Goal: Navigation & Orientation: Find specific page/section

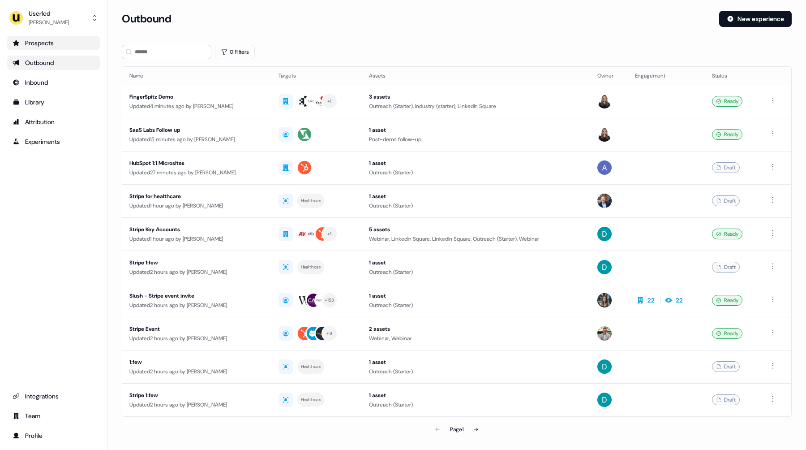
click at [65, 40] on div "Prospects" at bounding box center [54, 43] width 82 height 9
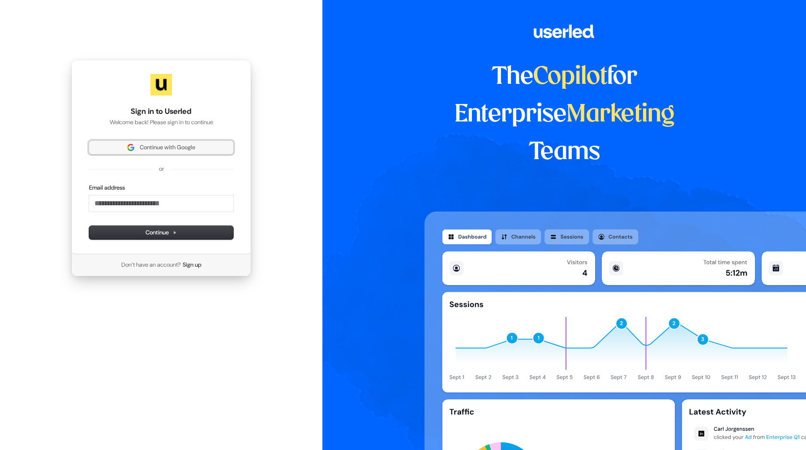
click at [165, 151] on span "Continue with Google" at bounding box center [168, 147] width 56 height 8
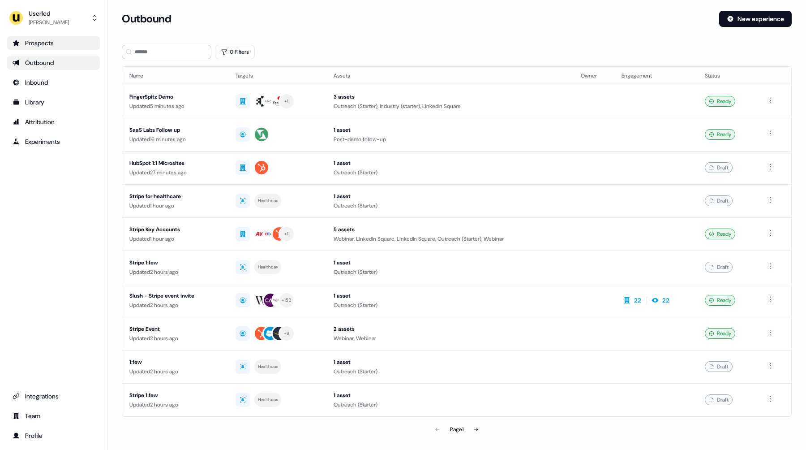
click at [51, 43] on div "Prospects" at bounding box center [54, 43] width 82 height 9
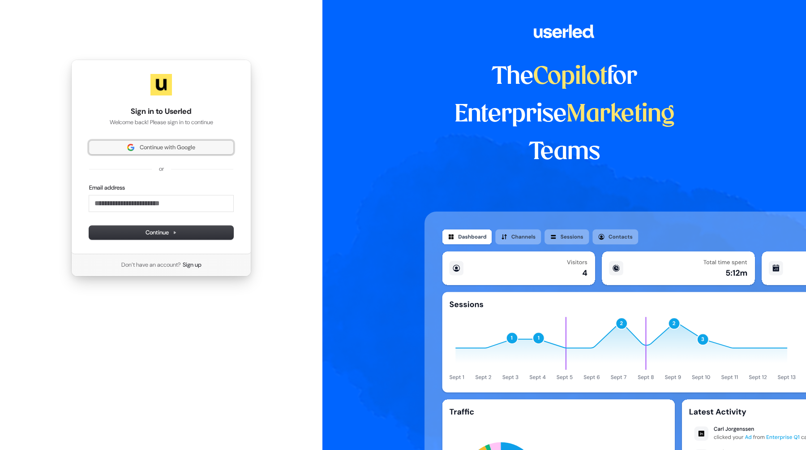
click at [162, 144] on span "Continue with Google" at bounding box center [168, 147] width 56 height 8
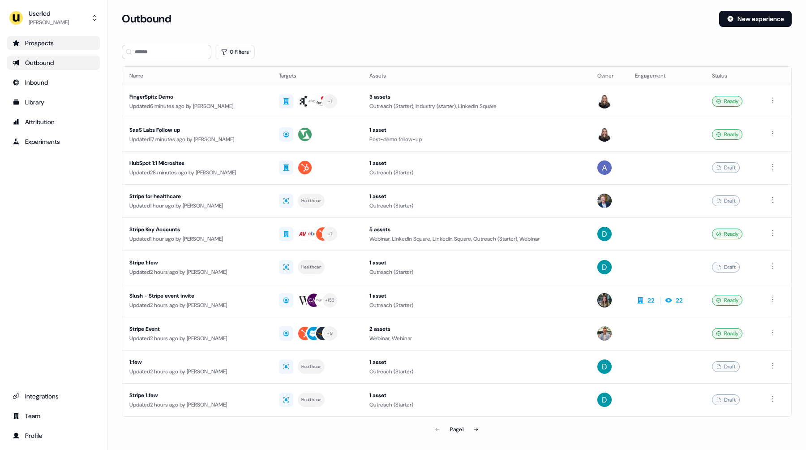
click at [52, 44] on div "Prospects" at bounding box center [54, 43] width 82 height 9
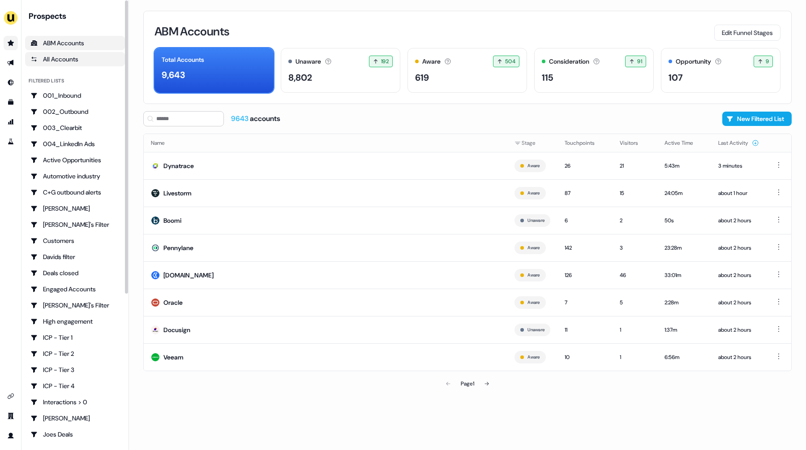
click at [60, 61] on div "All Accounts" at bounding box center [74, 59] width 89 height 9
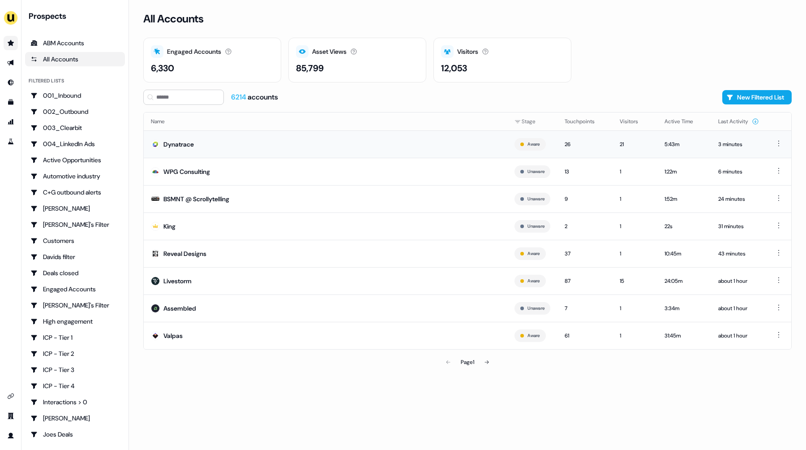
click at [182, 147] on div "Dynatrace" at bounding box center [178, 144] width 30 height 9
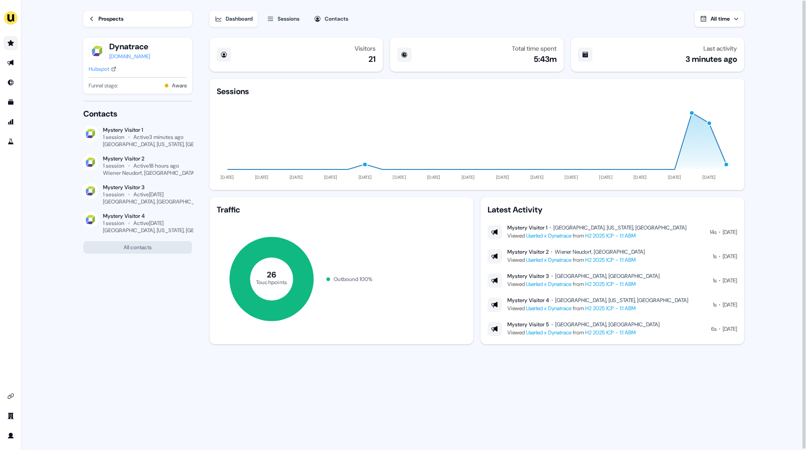
click at [292, 17] on div "Sessions" at bounding box center [289, 18] width 22 height 9
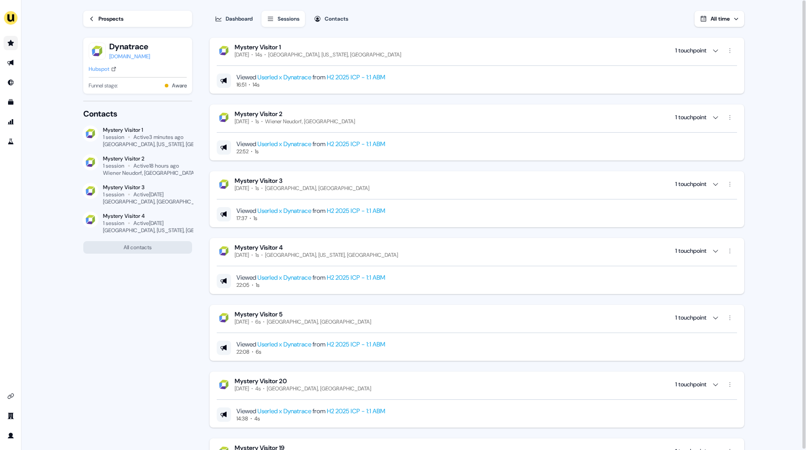
click at [335, 16] on div "Contacts" at bounding box center [337, 18] width 24 height 9
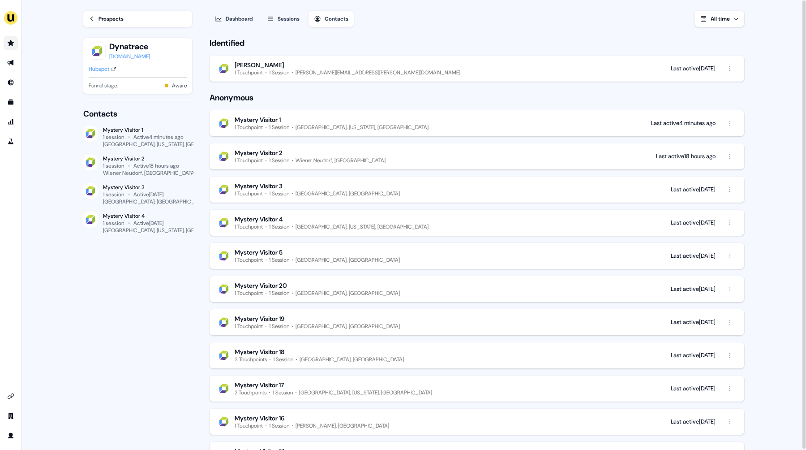
click at [117, 20] on div "Prospects" at bounding box center [111, 18] width 25 height 9
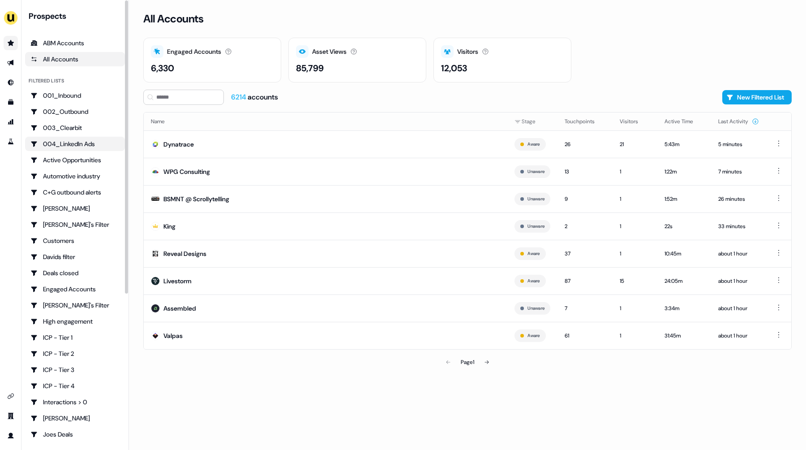
click at [63, 146] on div "004_LinkedIn Ads" at bounding box center [74, 143] width 89 height 9
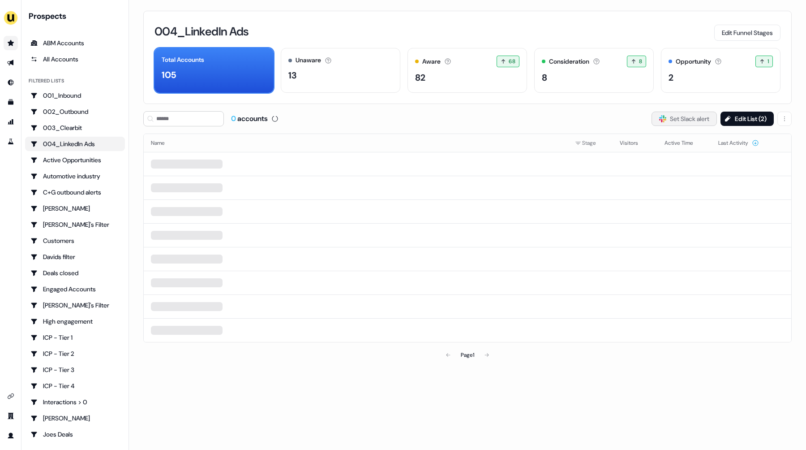
click at [676, 120] on button "Slack Logo SVG Set Slack alert" at bounding box center [684, 119] width 65 height 14
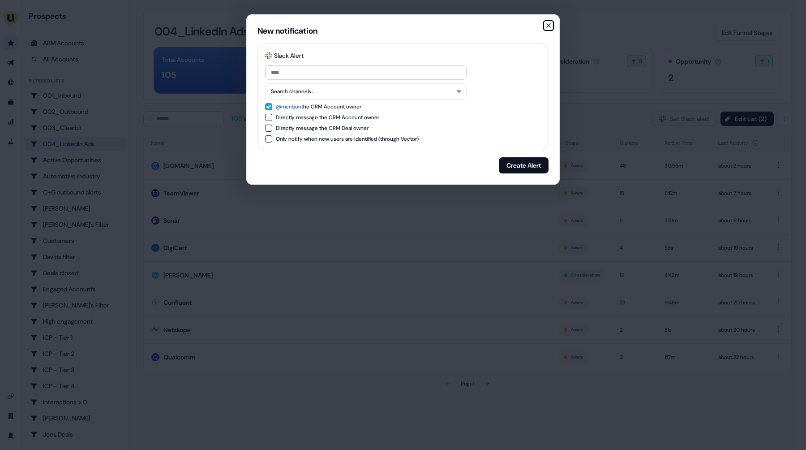
click at [550, 26] on icon "button" at bounding box center [548, 25] width 7 height 7
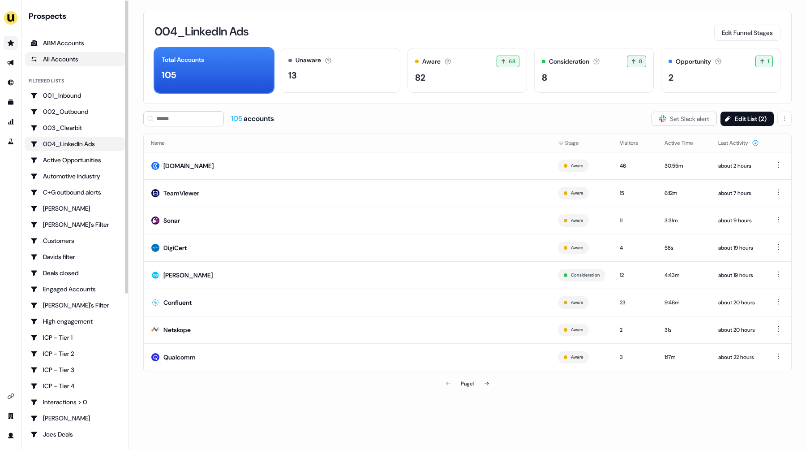
click at [58, 63] on div "All Accounts" at bounding box center [74, 59] width 89 height 9
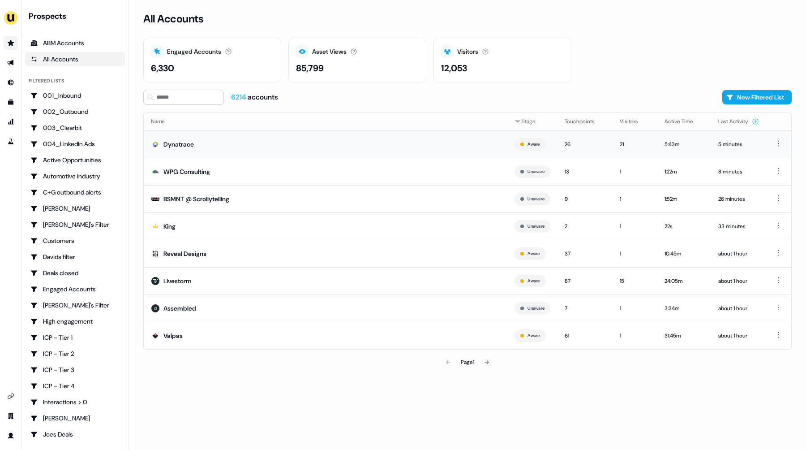
click at [242, 142] on td "Dynatrace" at bounding box center [326, 143] width 364 height 27
click at [11, 396] on icon "Go to integrations" at bounding box center [10, 395] width 7 height 7
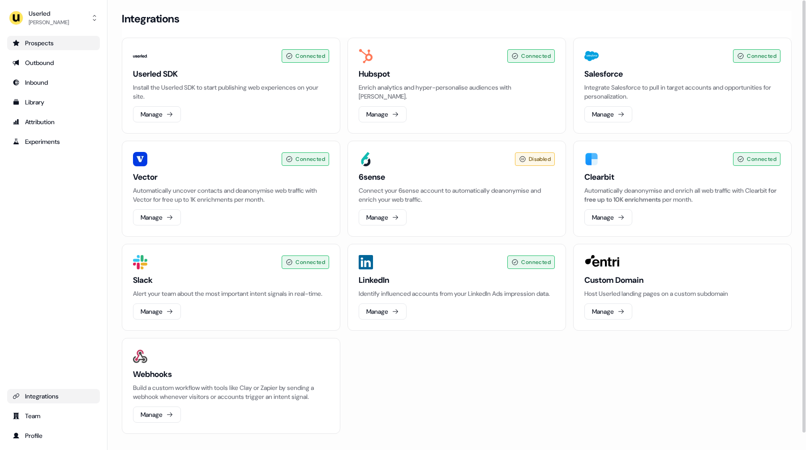
click at [357, 73] on div "Connected Hubspot Enrich analytics and hyper-personalise audiences with Hubspot…" at bounding box center [457, 86] width 219 height 96
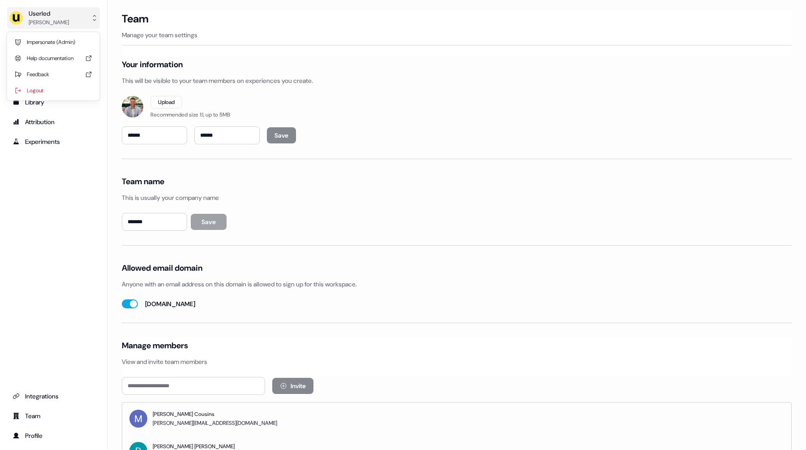
click at [67, 23] on button "Userled [PERSON_NAME]" at bounding box center [53, 18] width 93 height 22
click at [61, 177] on div "Userled [PERSON_NAME] Impersonate (Admin) Help documentation Feedback Logout Pr…" at bounding box center [54, 225] width 108 height 450
